Goal: Transaction & Acquisition: Book appointment/travel/reservation

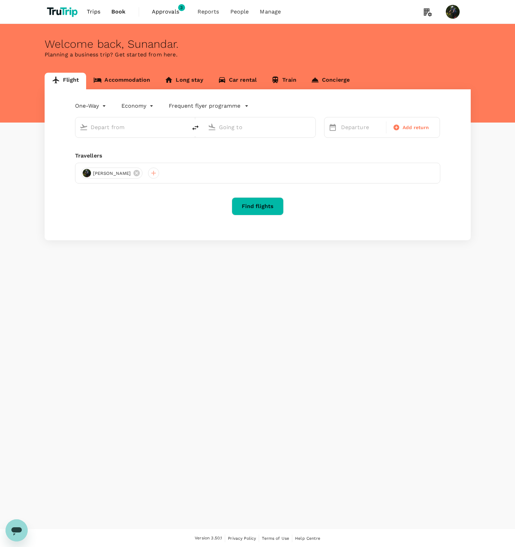
type input "roundtrip"
type input "[PERSON_NAME] [PERSON_NAME] (MLG)"
type input "[GEOGRAPHIC_DATA], [GEOGRAPHIC_DATA] (any)"
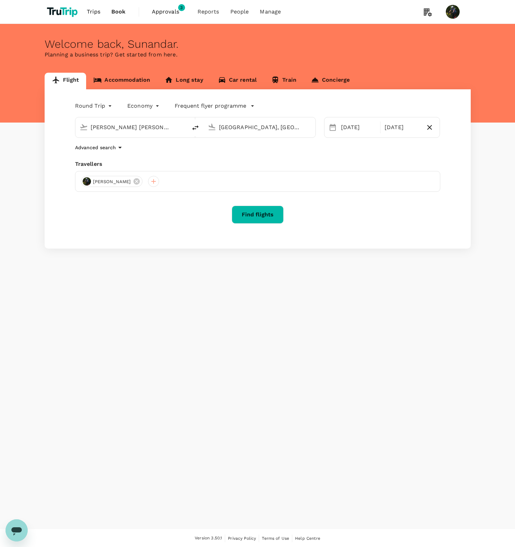
click at [148, 127] on input "Abdul Rachman Saleh (MLG)" at bounding box center [132, 127] width 82 height 11
click at [130, 153] on p "Soekarno-Hatta Intl" at bounding box center [141, 154] width 121 height 7
type input "Soekarno-Hatta Intl (CGK)"
click at [264, 129] on input "Jakarta, Indonesia (any)" at bounding box center [260, 127] width 82 height 11
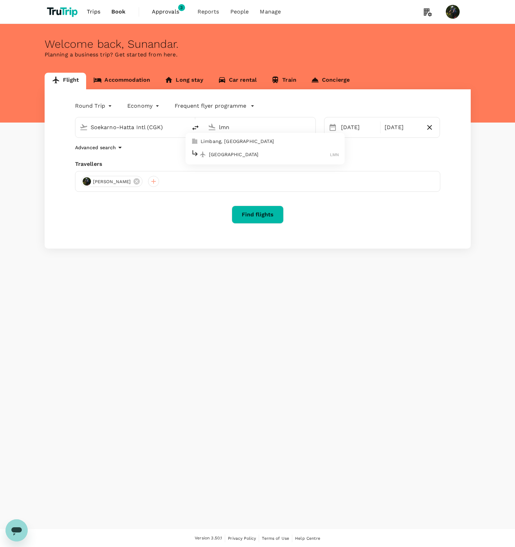
click at [272, 155] on p "Limbang Airport" at bounding box center [269, 154] width 121 height 7
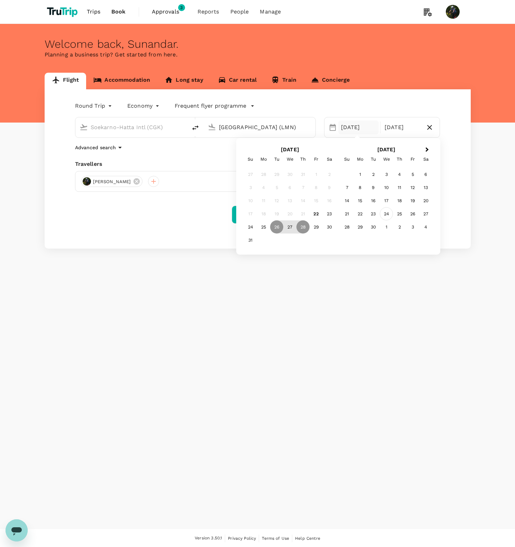
type input "Limbang Airport (LMN)"
click at [388, 215] on div "24" at bounding box center [386, 213] width 13 height 13
click at [98, 102] on body "Trips Book Approvals 3 Reports People Manage Welcome back , Sunandar . Planning…" at bounding box center [257, 273] width 515 height 547
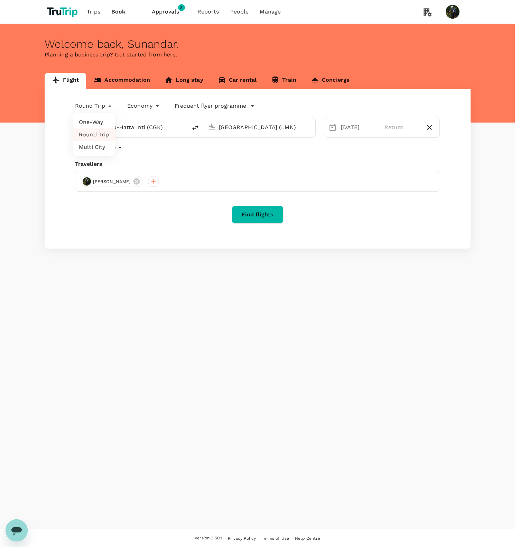
click at [101, 119] on li "One-Way" at bounding box center [94, 122] width 42 height 12
type input "oneway"
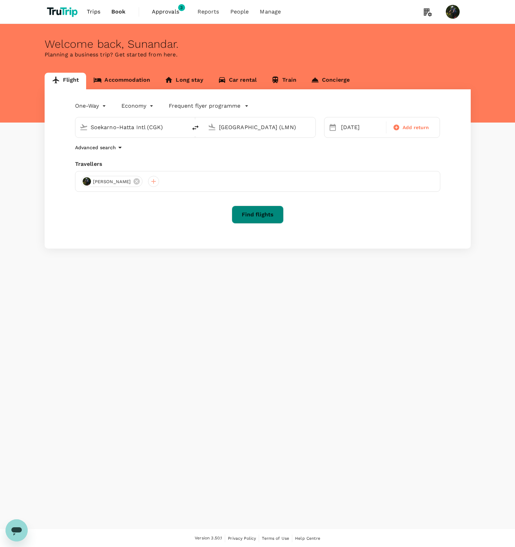
click at [260, 217] on button "Find flights" at bounding box center [258, 214] width 52 height 18
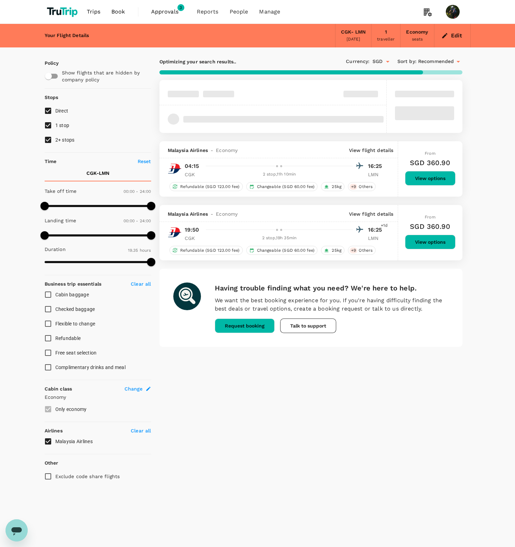
type input "1260"
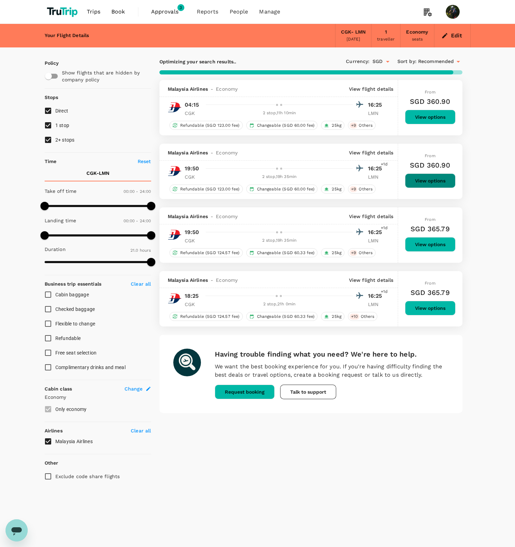
click at [446, 182] on button "View options" at bounding box center [430, 180] width 51 height 15
